Goal: Transaction & Acquisition: Download file/media

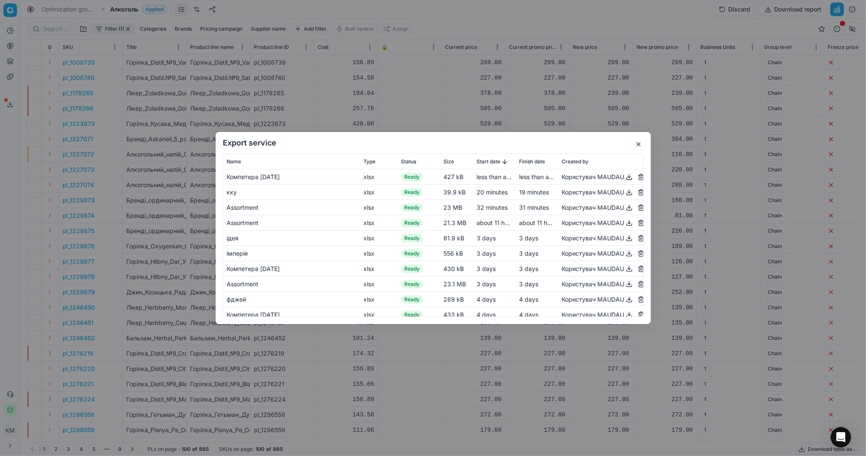
click at [638, 145] on button "button" at bounding box center [638, 144] width 10 height 10
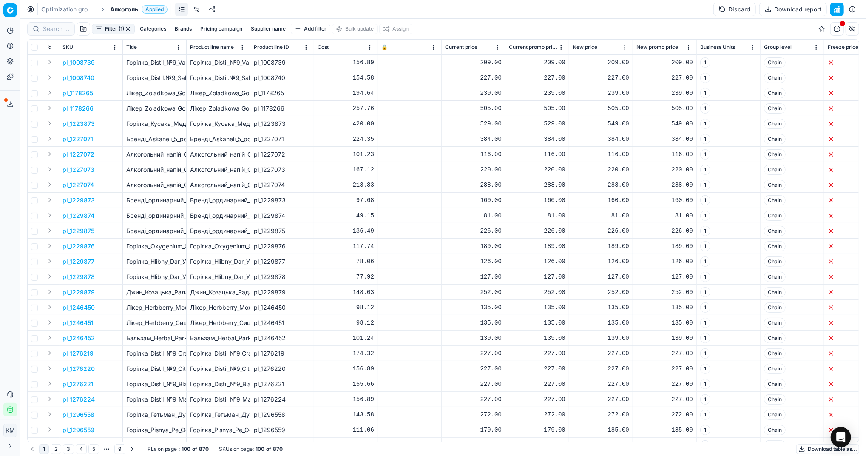
click at [812, 449] on button "Download table as..." at bounding box center [827, 449] width 63 height 10
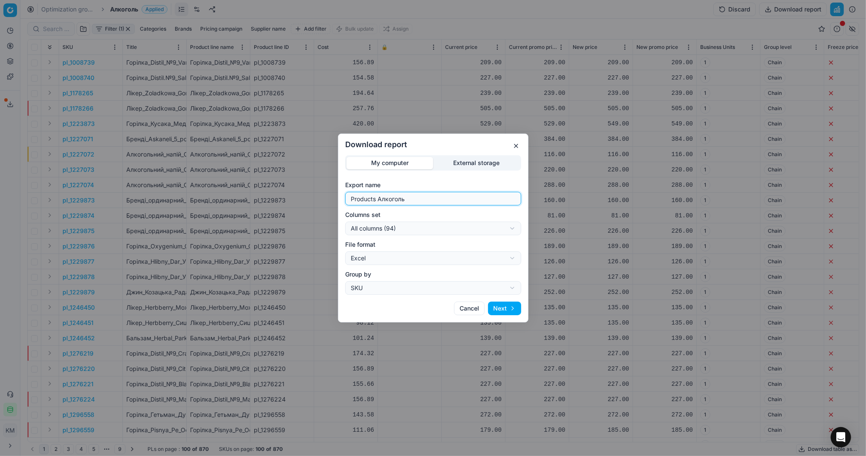
drag, startPoint x: 430, startPoint y: 199, endPoint x: 334, endPoint y: 203, distance: 96.2
click at [334, 203] on div "Download report My computer External storage Export name Products Алкоголь Colu…" at bounding box center [433, 228] width 866 height 456
type input "Компетера [DATE]"
click at [506, 306] on button "Next" at bounding box center [504, 308] width 33 height 14
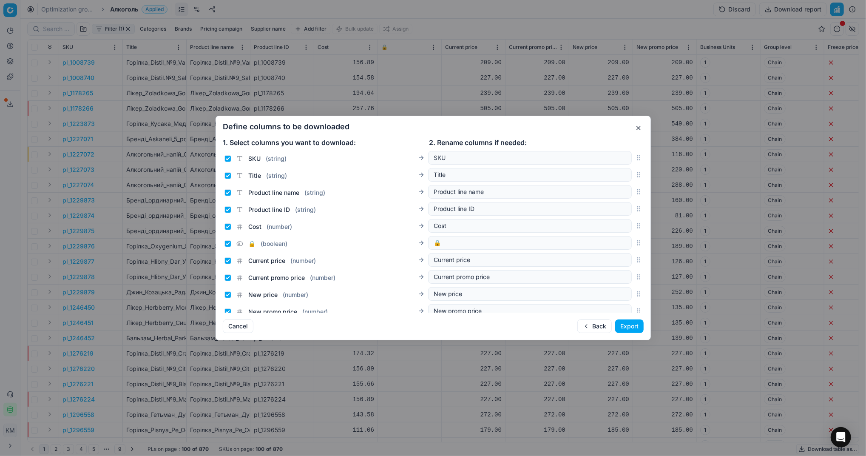
click at [629, 327] on button "Export" at bounding box center [629, 326] width 28 height 14
